Goal: Information Seeking & Learning: Learn about a topic

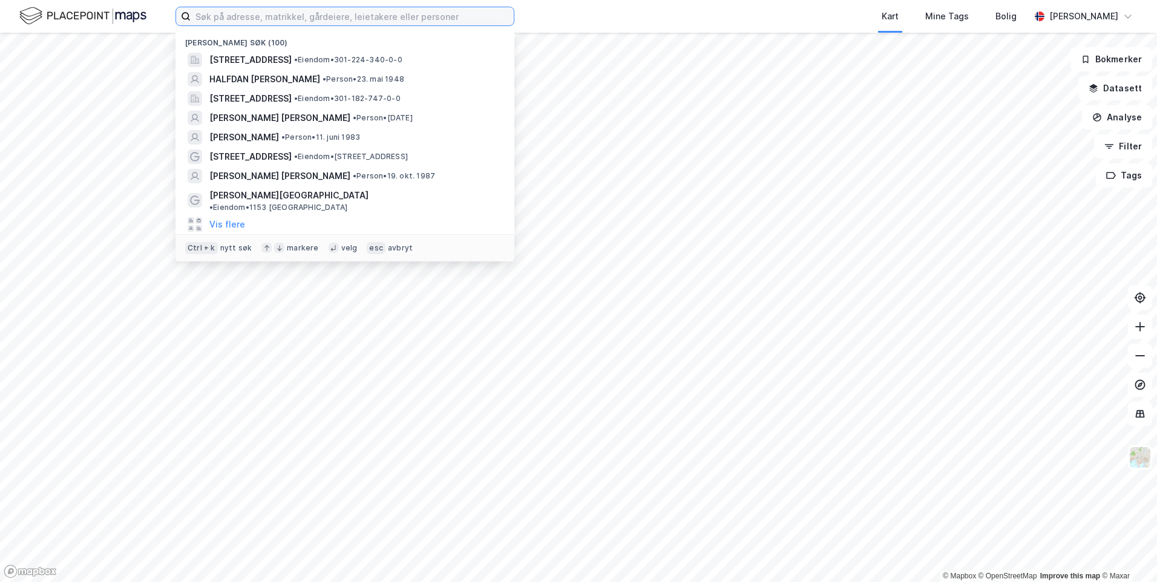
click at [206, 19] on input at bounding box center [352, 16] width 323 height 18
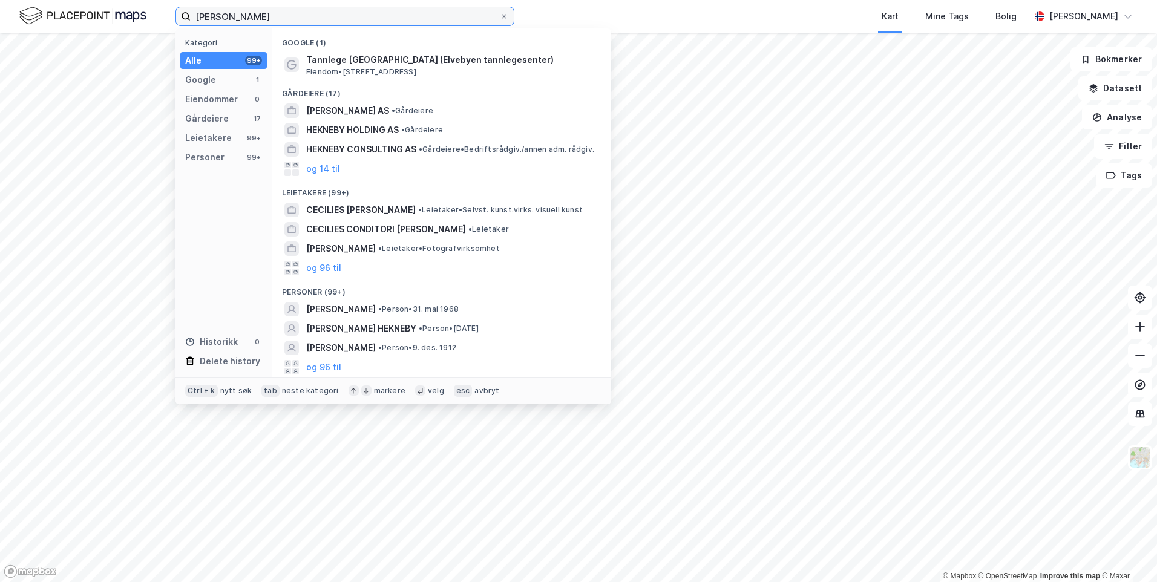
type input "[PERSON_NAME]"
click at [224, 171] on div "Kategori Alle 99+ Google 1 Eiendommer 0 Gårdeiere 17 Leietakere 99+ Personer 99…" at bounding box center [223, 202] width 97 height 349
click at [225, 163] on div "Personer 99+" at bounding box center [223, 157] width 87 height 17
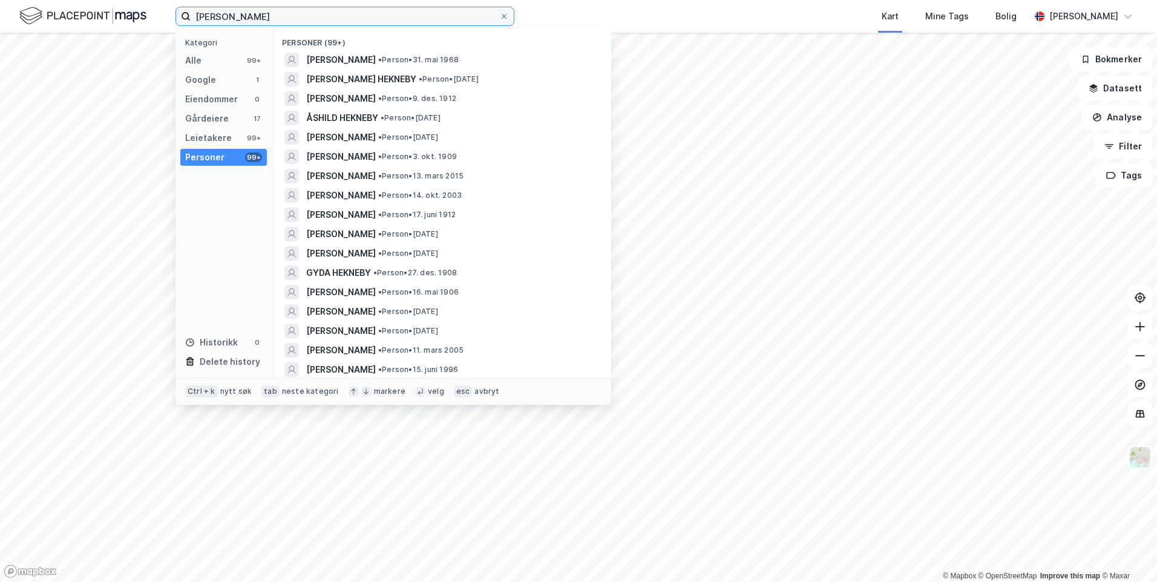
drag, startPoint x: 278, startPoint y: 17, endPoint x: 173, endPoint y: 4, distance: 106.1
click at [173, 4] on div "[PERSON_NAME] Kategori Alle 99+ Google 1 Eiendommer 0 Gårdeiere 17 Leietakere 9…" at bounding box center [578, 16] width 1157 height 33
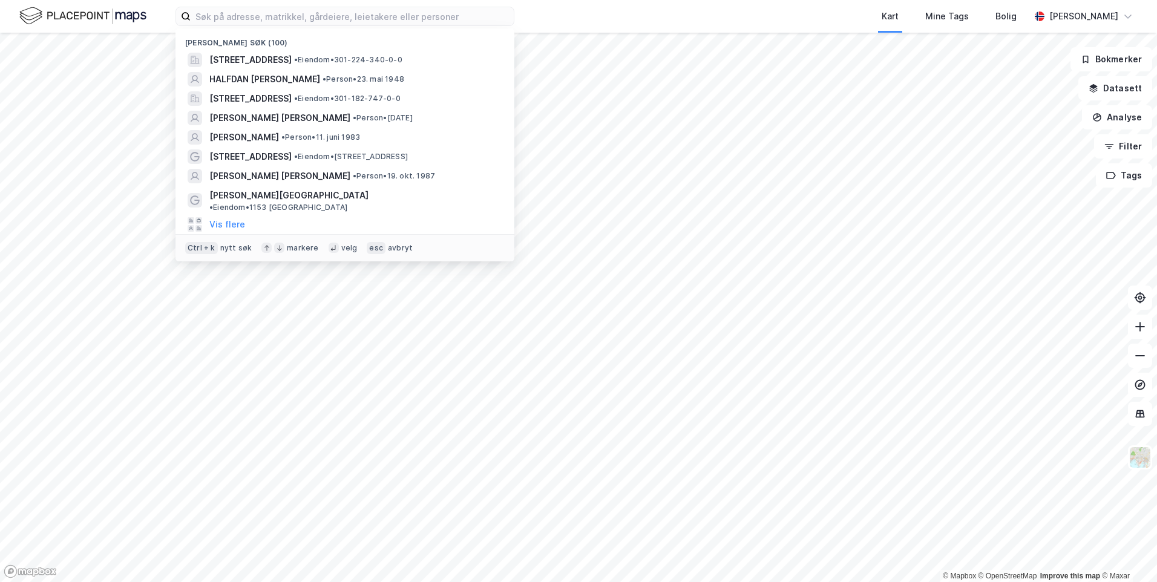
click at [72, 16] on img at bounding box center [82, 15] width 127 height 21
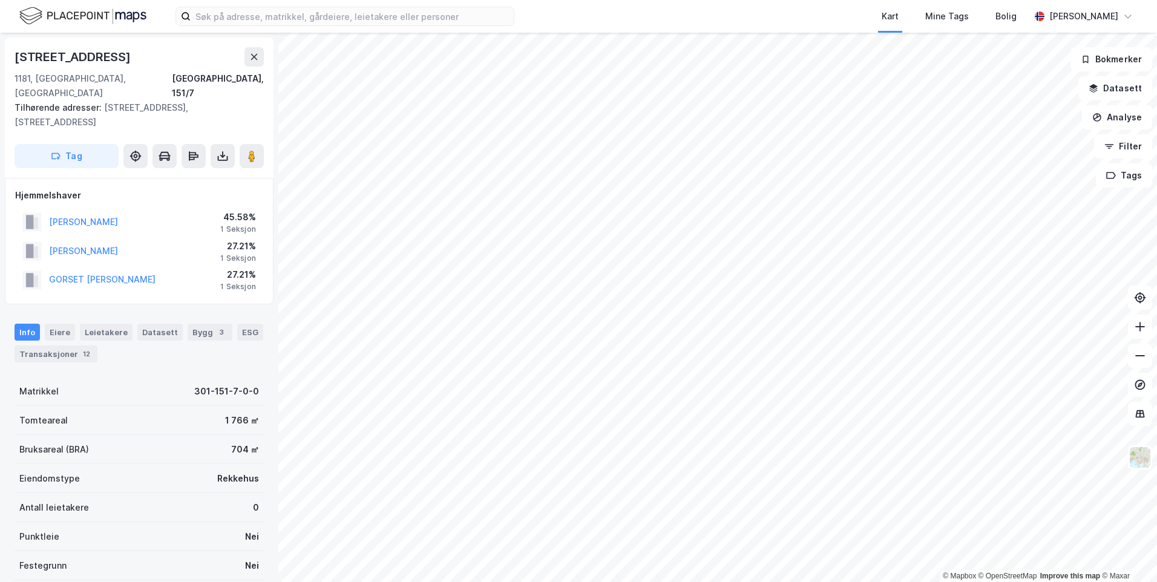
click at [241, 57] on div "[STREET_ADDRESS]" at bounding box center [139, 56] width 249 height 19
click at [249, 59] on icon at bounding box center [254, 57] width 10 height 10
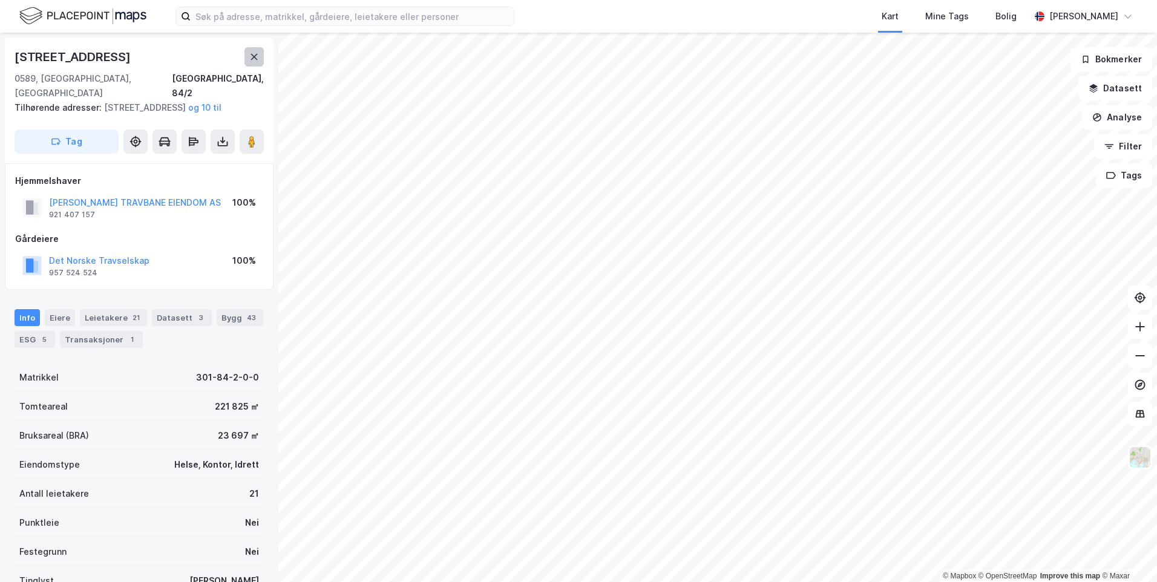
click at [251, 51] on button at bounding box center [253, 56] width 19 height 19
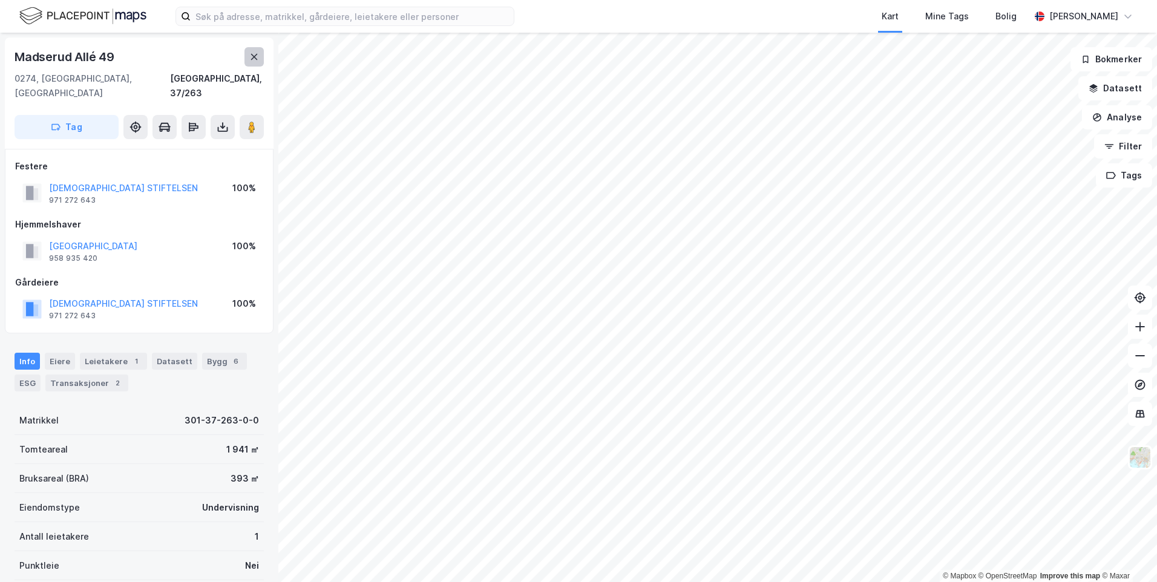
click at [258, 56] on icon at bounding box center [254, 57] width 10 height 10
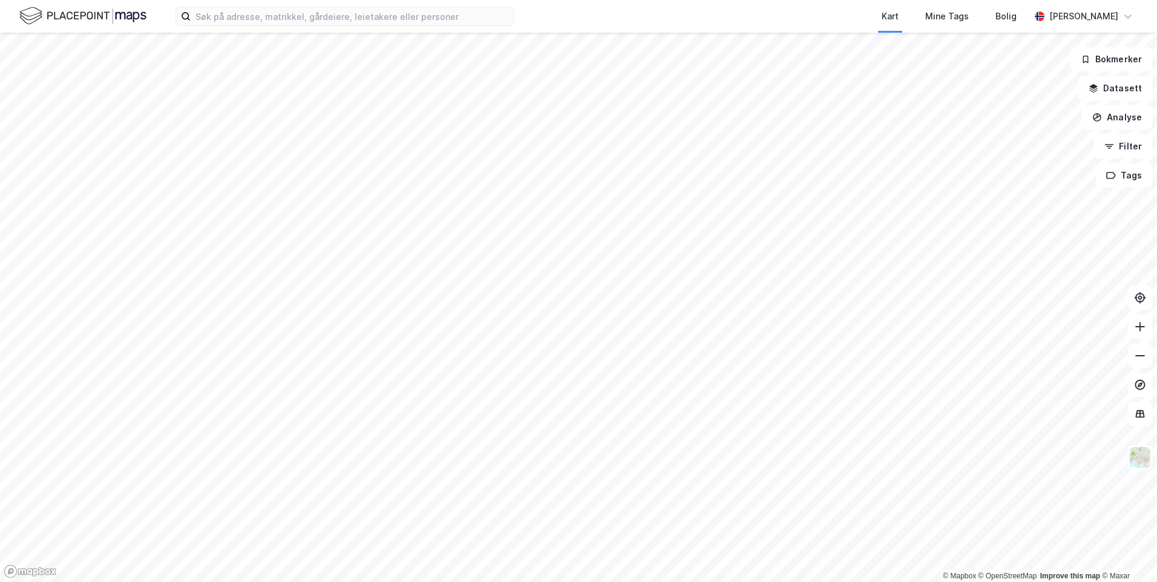
click at [220, 31] on div "Kart Mine Tags [PERSON_NAME] [PERSON_NAME]" at bounding box center [578, 16] width 1157 height 33
click at [221, 23] on input at bounding box center [352, 16] width 323 height 18
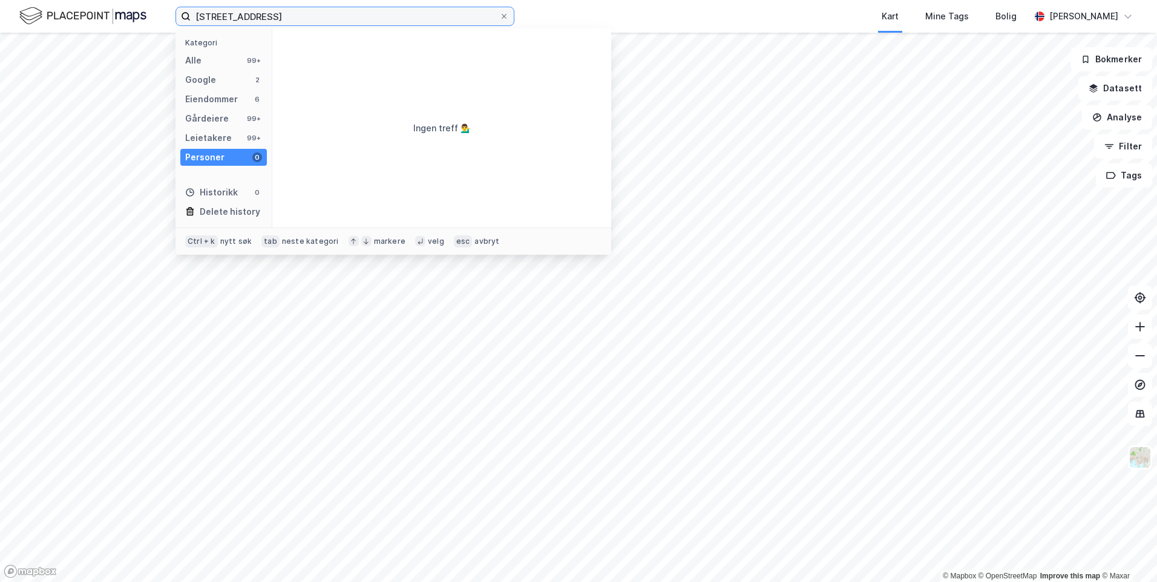
type input "[STREET_ADDRESS]"
click at [227, 103] on div "Eiendommer" at bounding box center [211, 99] width 53 height 15
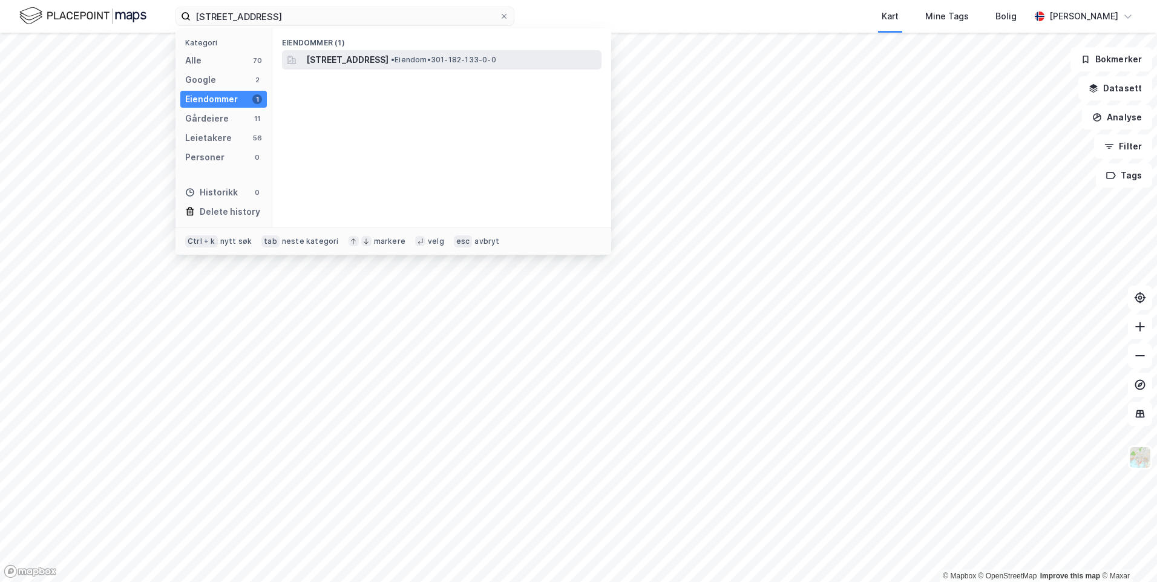
click at [347, 54] on span "[STREET_ADDRESS]" at bounding box center [347, 60] width 82 height 15
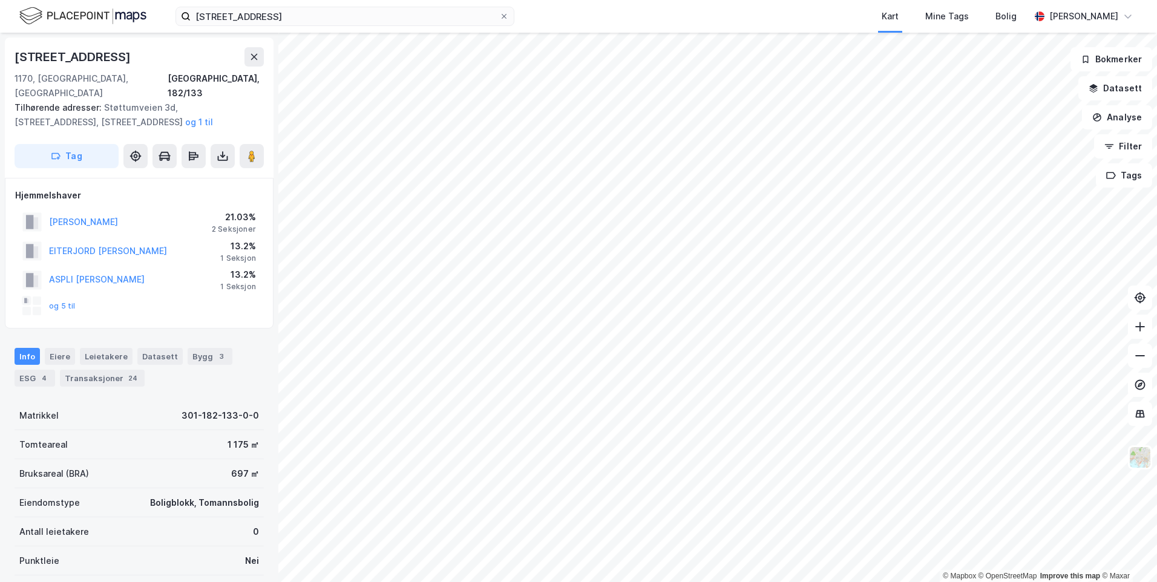
click at [156, 538] on div "© Mapbox © OpenStreetMap Improve this map © Maxar [STREET_ADDRESS], 182/133 Til…" at bounding box center [578, 307] width 1157 height 549
click at [110, 370] on div "Transaksjoner 24" at bounding box center [102, 378] width 85 height 17
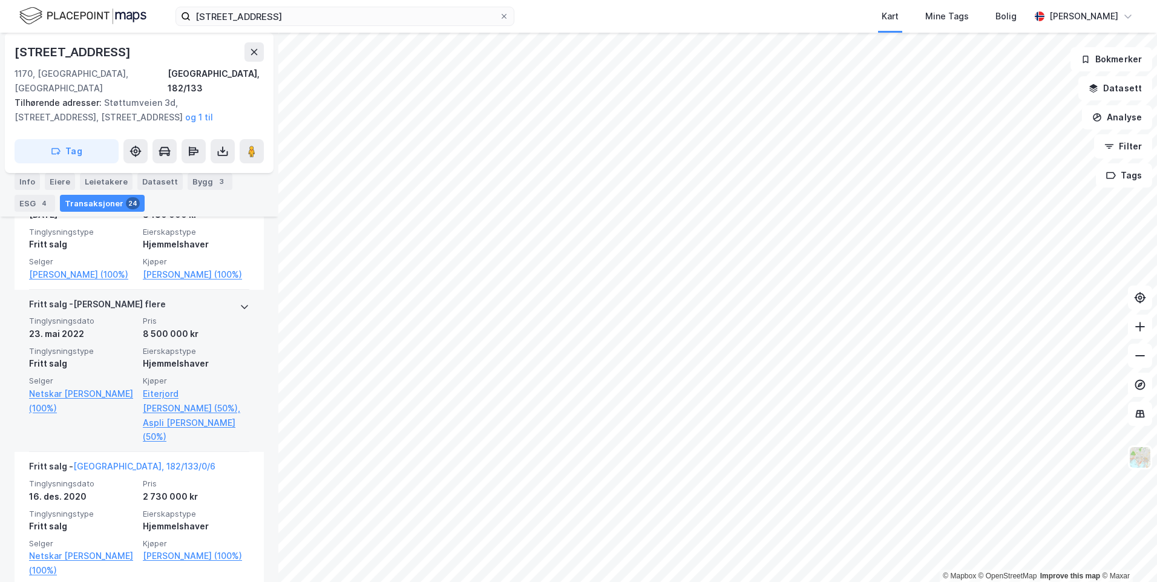
scroll to position [605, 0]
click at [240, 303] on icon at bounding box center [245, 308] width 10 height 10
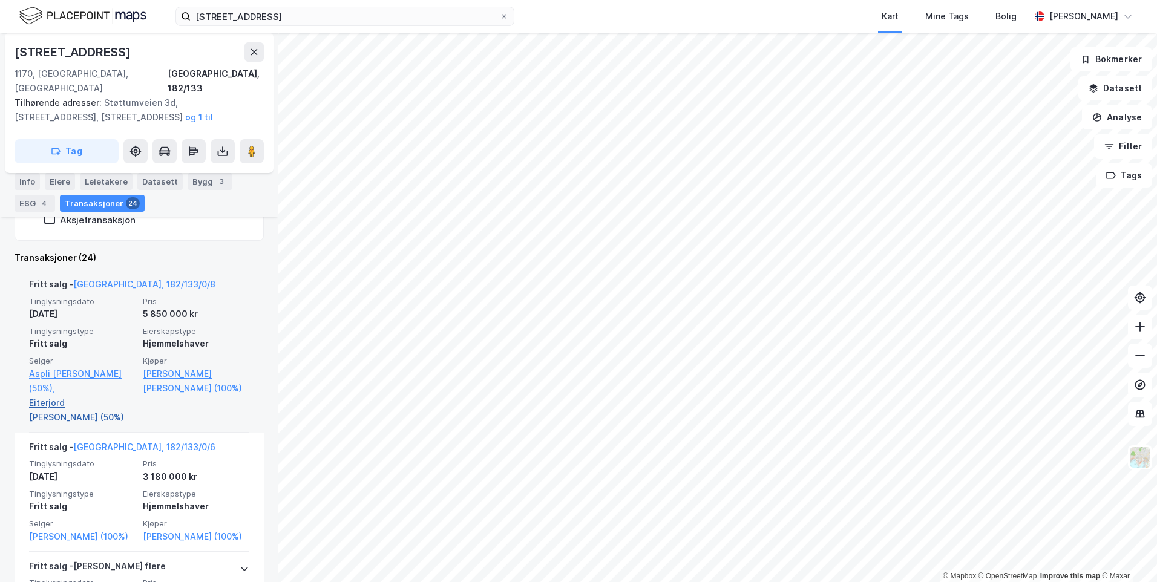
scroll to position [363, 0]
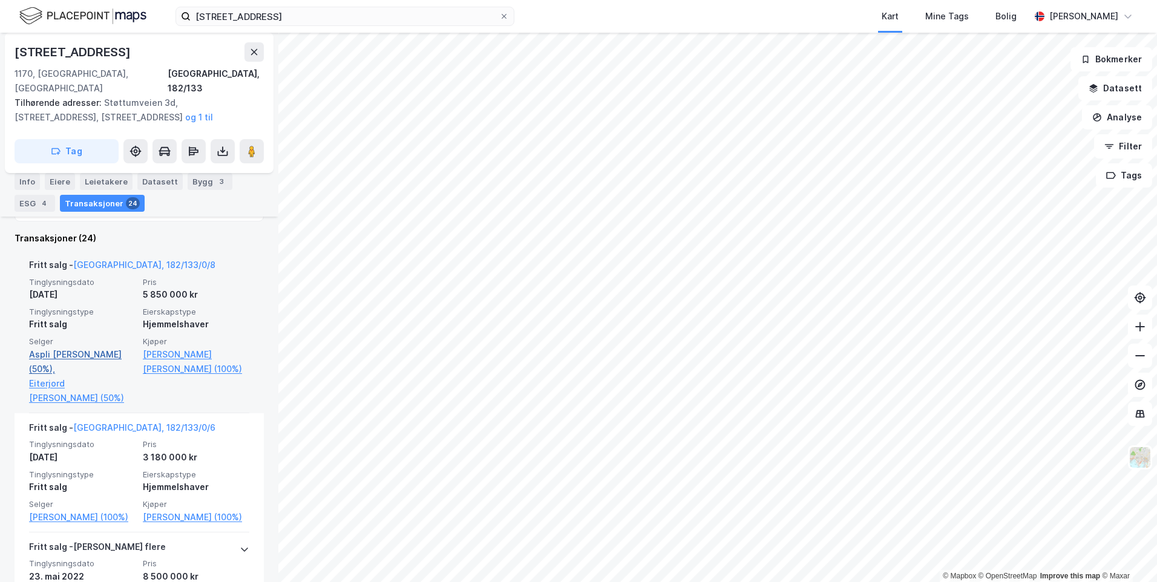
click at [96, 347] on link "Aspli [PERSON_NAME] (50%)," at bounding box center [82, 361] width 107 height 29
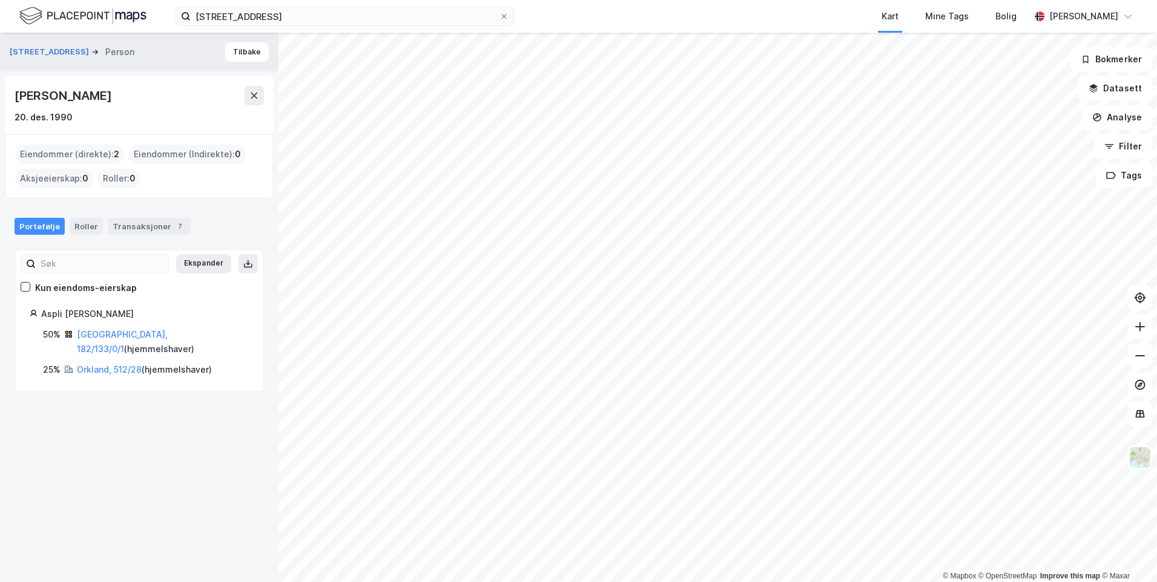
drag, startPoint x: 125, startPoint y: 402, endPoint x: 129, endPoint y: 398, distance: 6.4
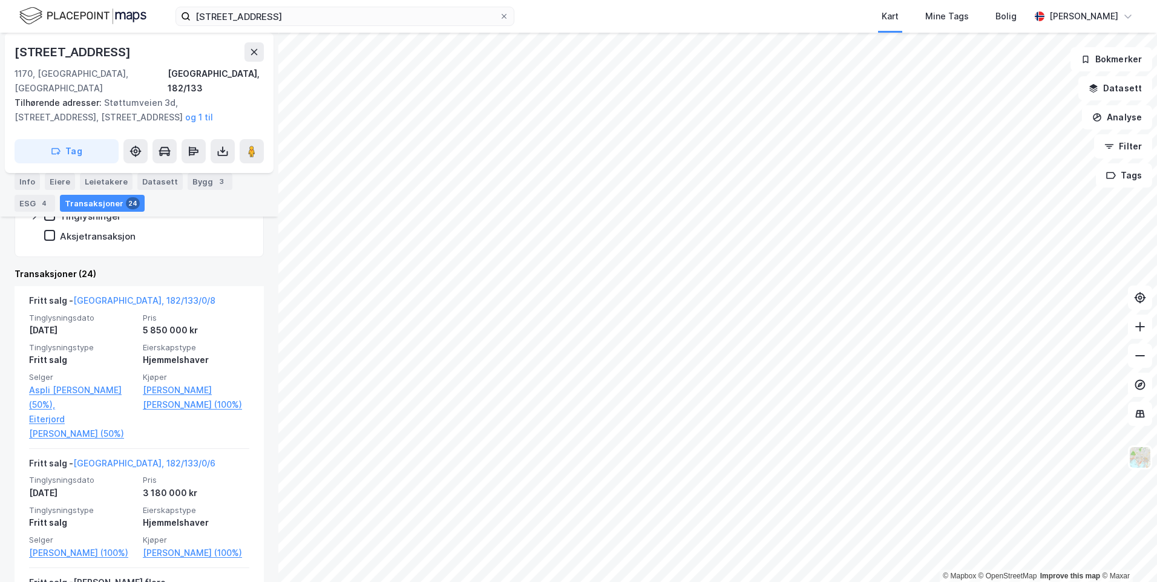
scroll to position [395, 0]
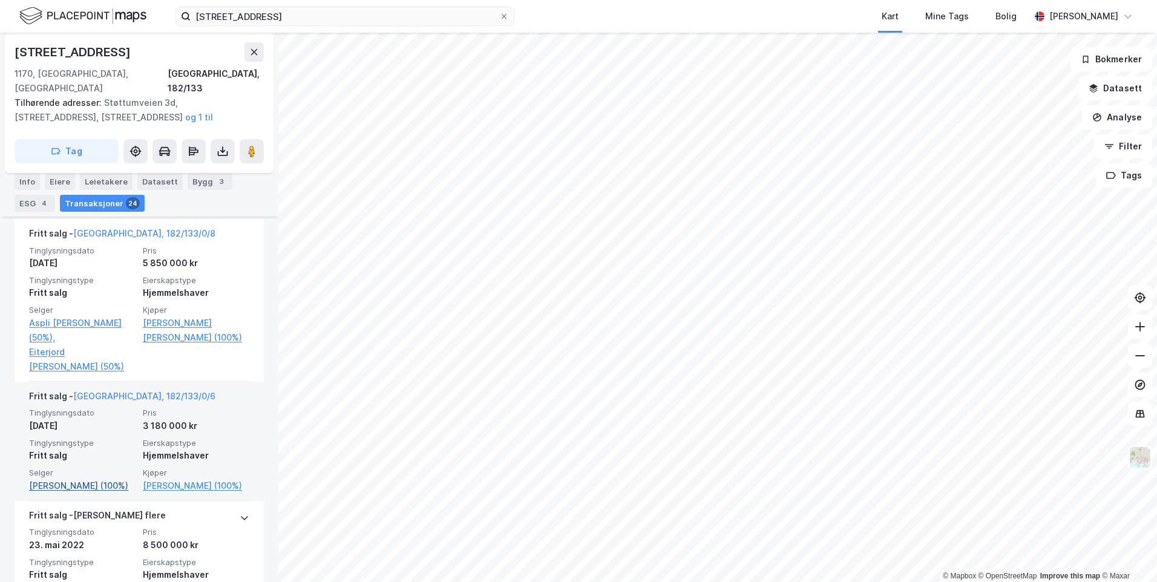
click at [84, 479] on link "[PERSON_NAME] (100%)" at bounding box center [82, 486] width 107 height 15
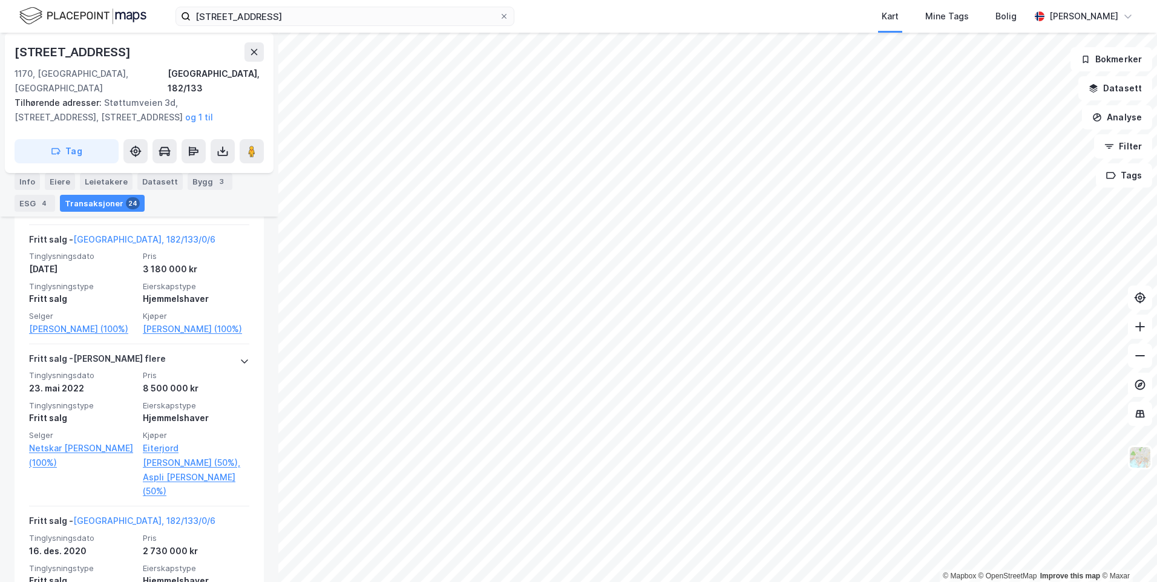
scroll to position [576, 0]
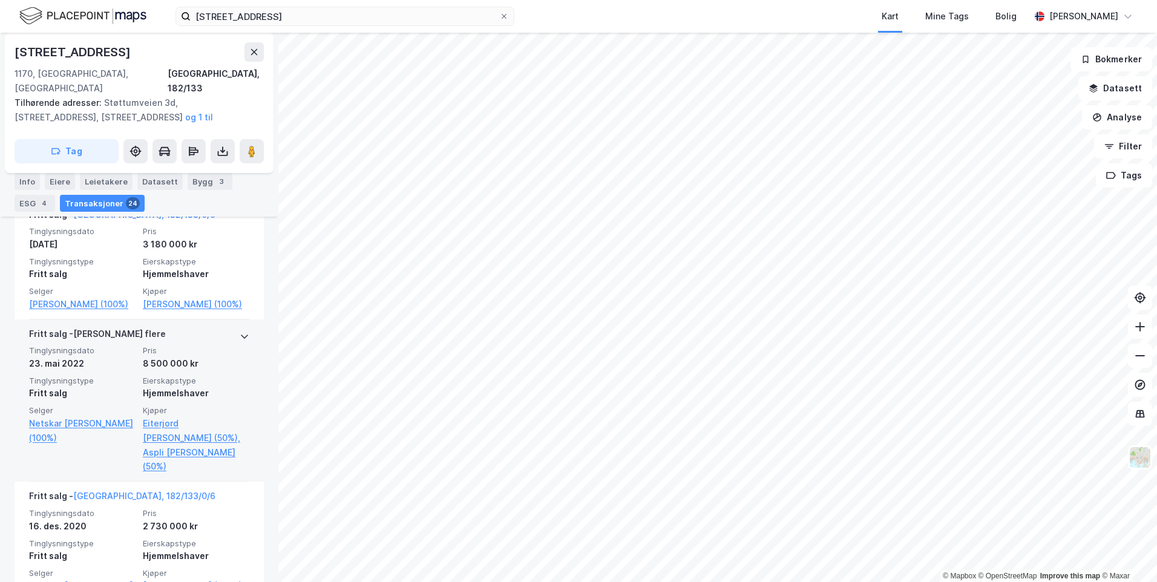
click at [240, 327] on div at bounding box center [245, 336] width 10 height 19
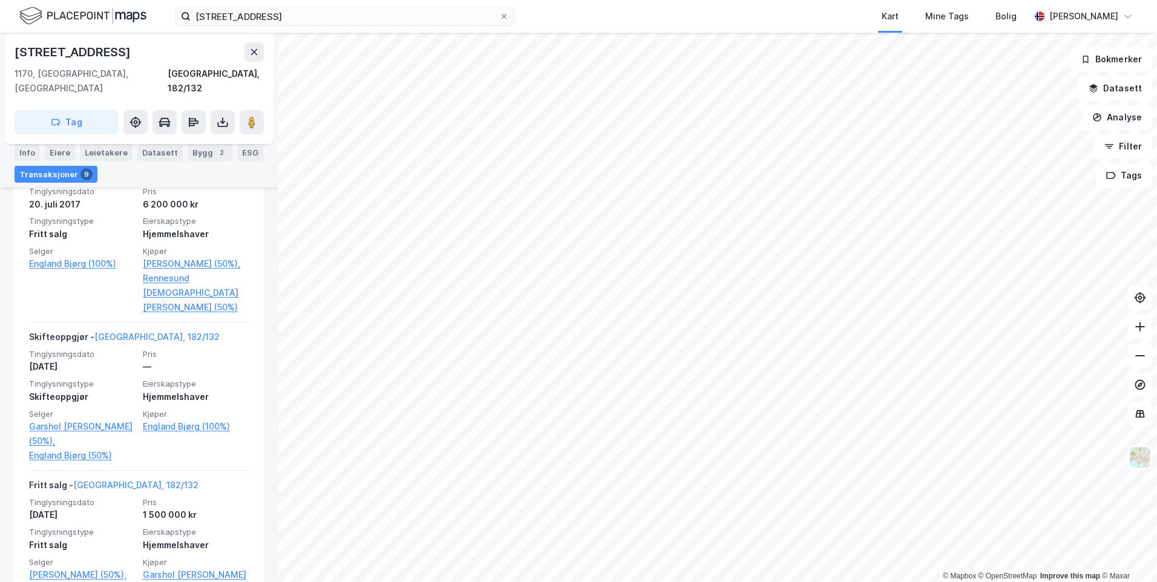
scroll to position [303, 0]
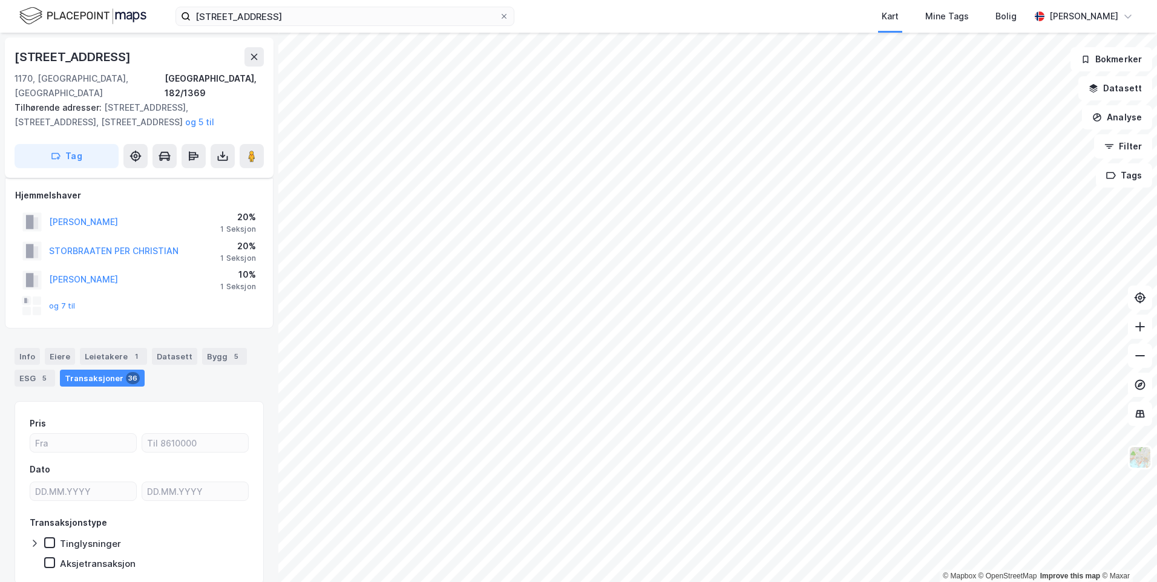
scroll to position [31, 0]
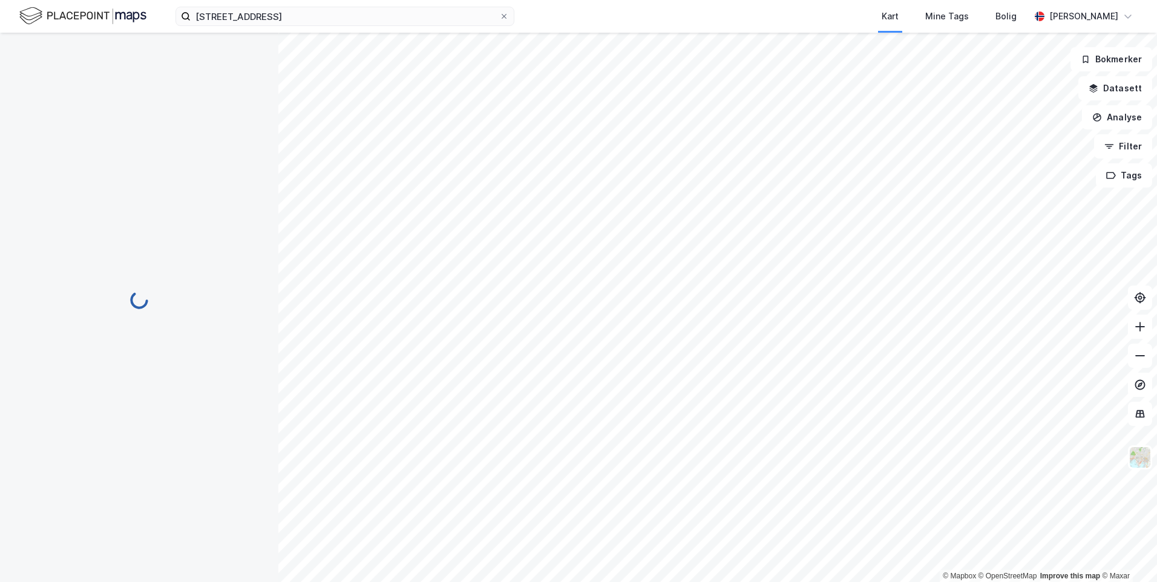
scroll to position [31, 0]
